Goal: Task Accomplishment & Management: Manage account settings

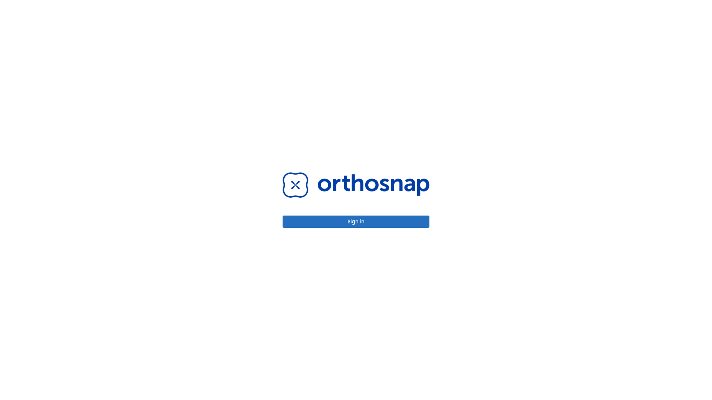
click at [356, 222] on button "Sign in" at bounding box center [356, 222] width 147 height 12
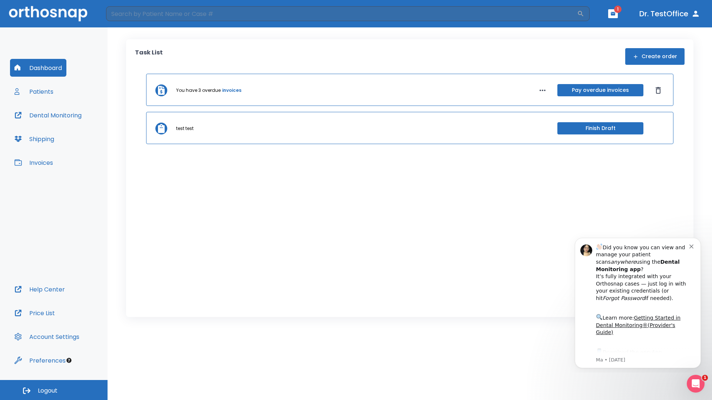
click at [54, 390] on span "Logout" at bounding box center [48, 391] width 20 height 8
